Goal: Navigation & Orientation: Find specific page/section

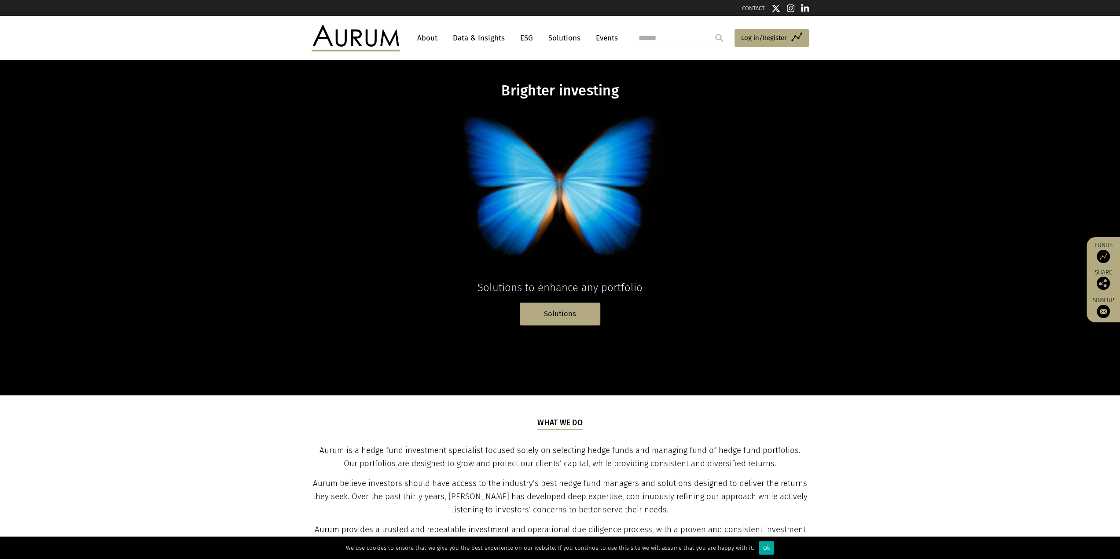
click at [427, 40] on link "About" at bounding box center [427, 38] width 29 height 16
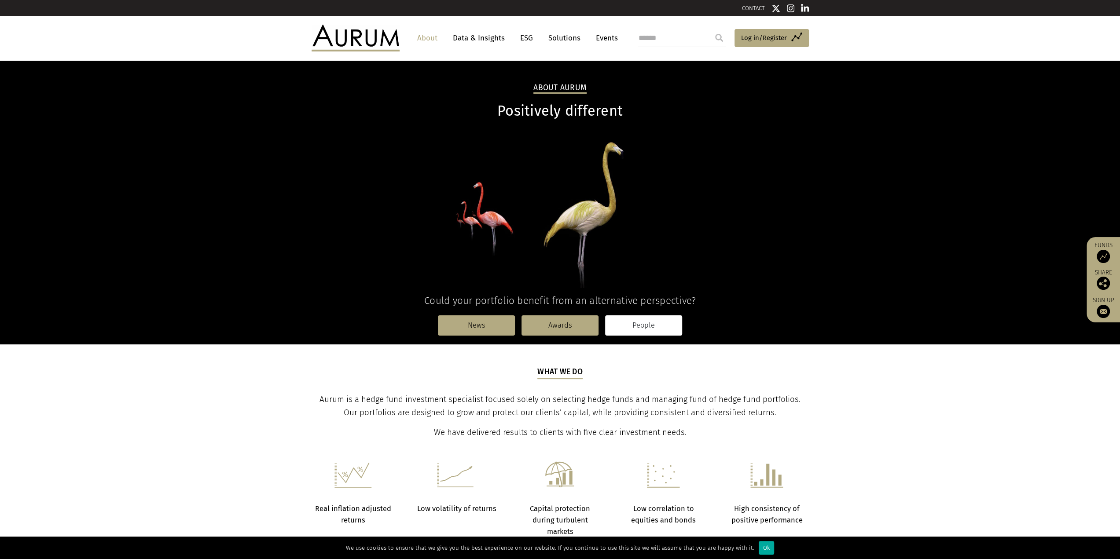
click at [632, 330] on link "People" at bounding box center [643, 326] width 77 height 20
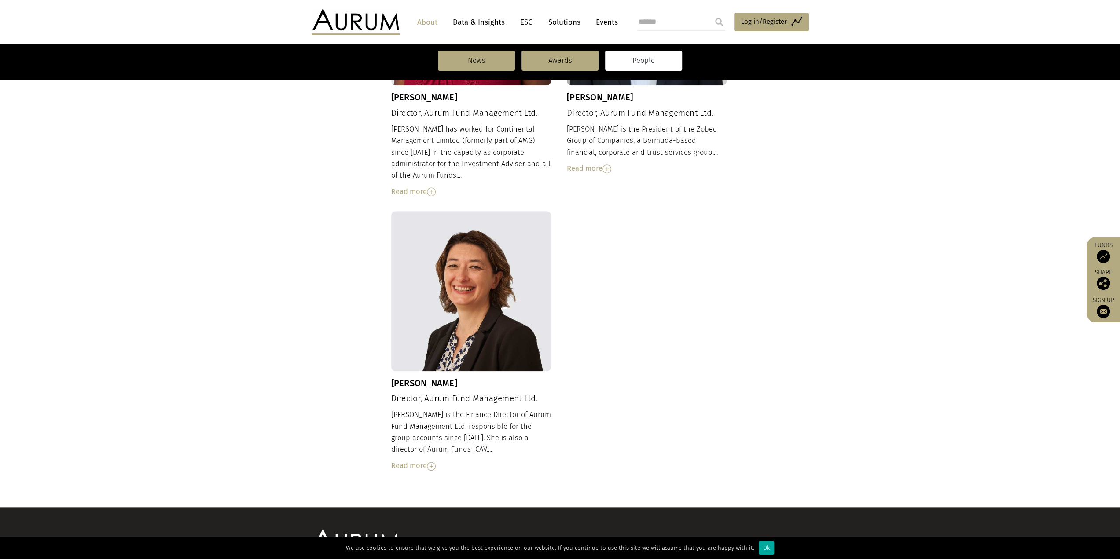
scroll to position [582, 0]
